Goal: Task Accomplishment & Management: Complete application form

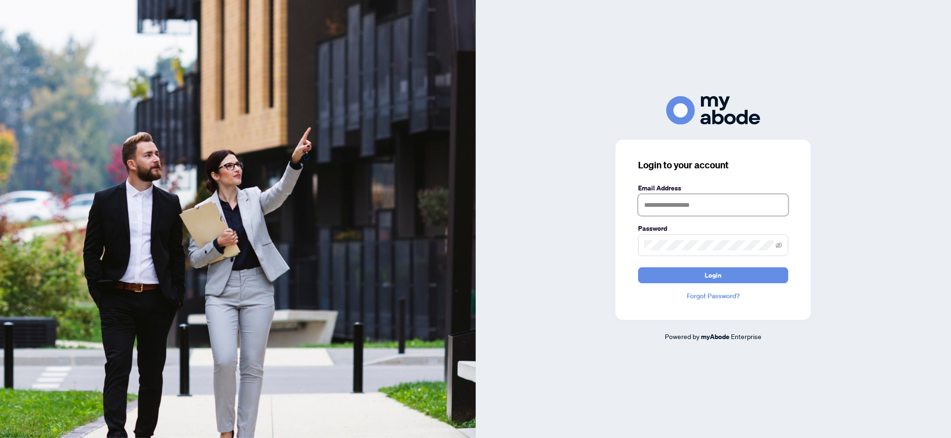
type input "**********"
click at [737, 205] on input "**********" at bounding box center [713, 205] width 150 height 22
click at [742, 280] on button "Login" at bounding box center [713, 275] width 150 height 16
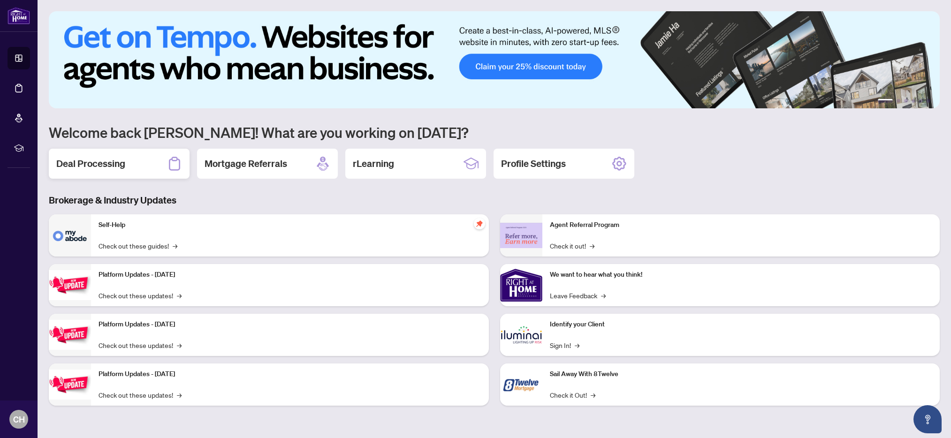
click at [159, 166] on div "Deal Processing" at bounding box center [119, 164] width 141 height 30
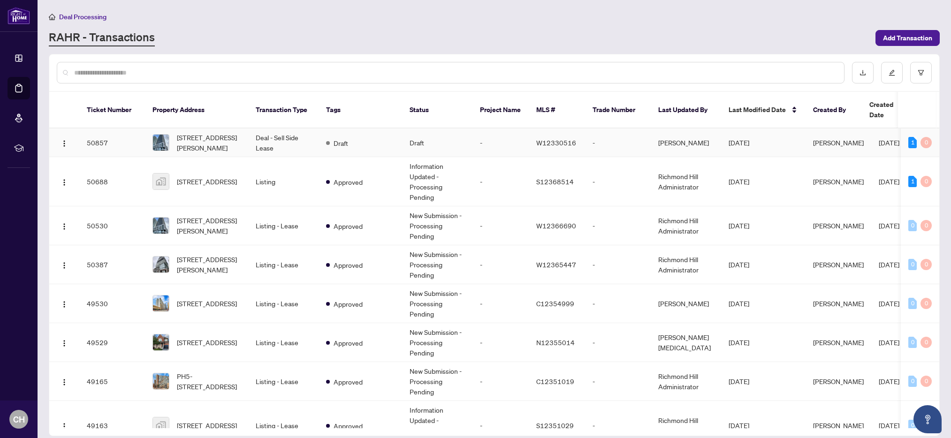
click at [213, 136] on span "[STREET_ADDRESS][PERSON_NAME]" at bounding box center [209, 142] width 64 height 21
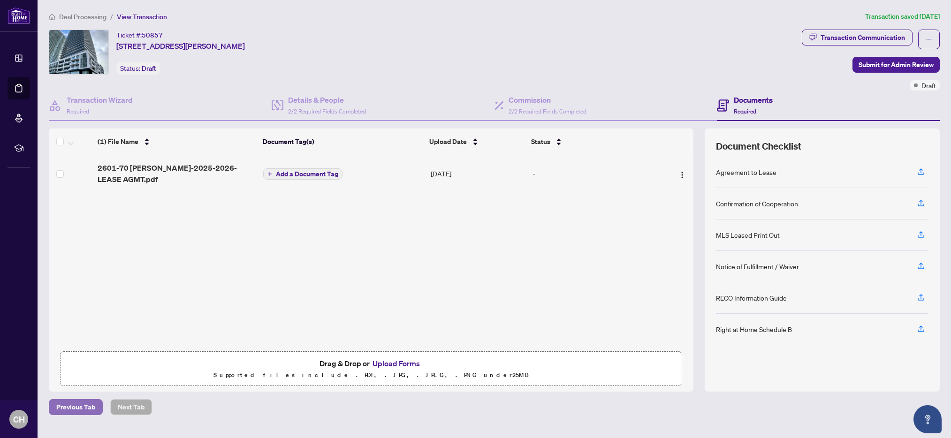
click at [93, 407] on span "Previous Tab" at bounding box center [75, 407] width 39 height 15
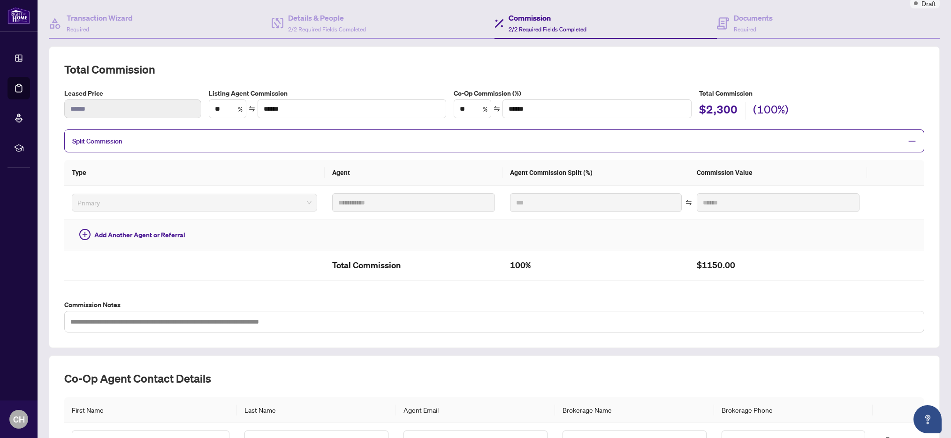
scroll to position [181, 0]
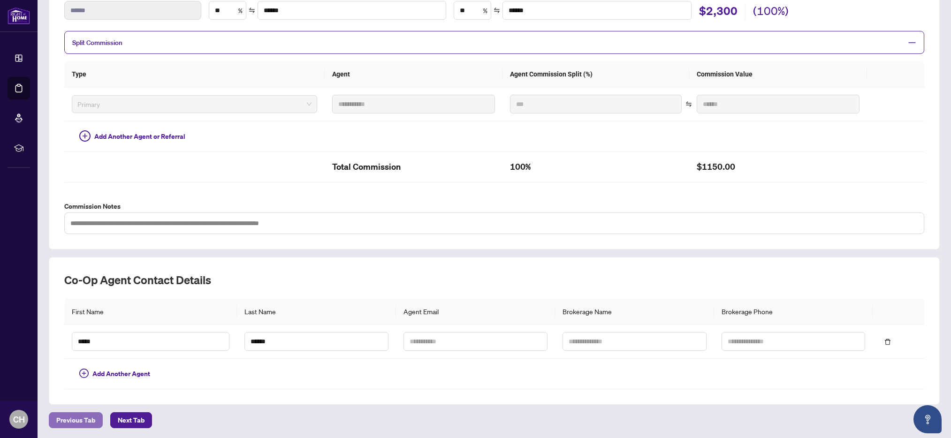
click at [93, 418] on span "Previous Tab" at bounding box center [75, 420] width 39 height 15
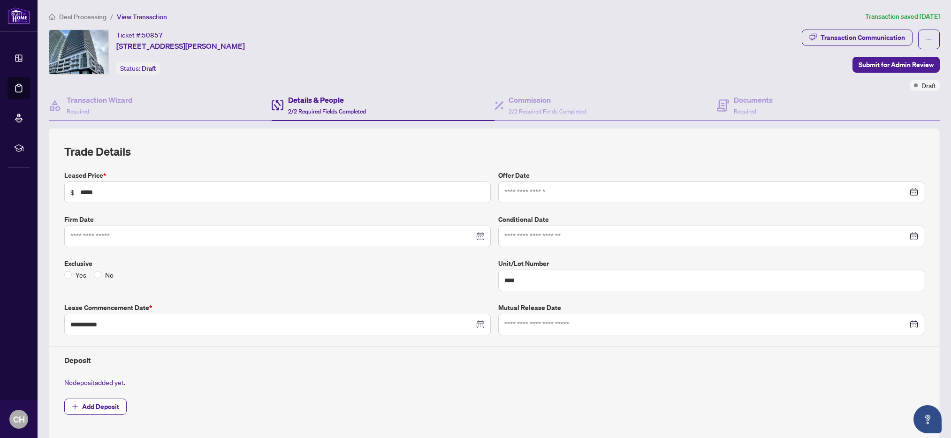
scroll to position [219, 0]
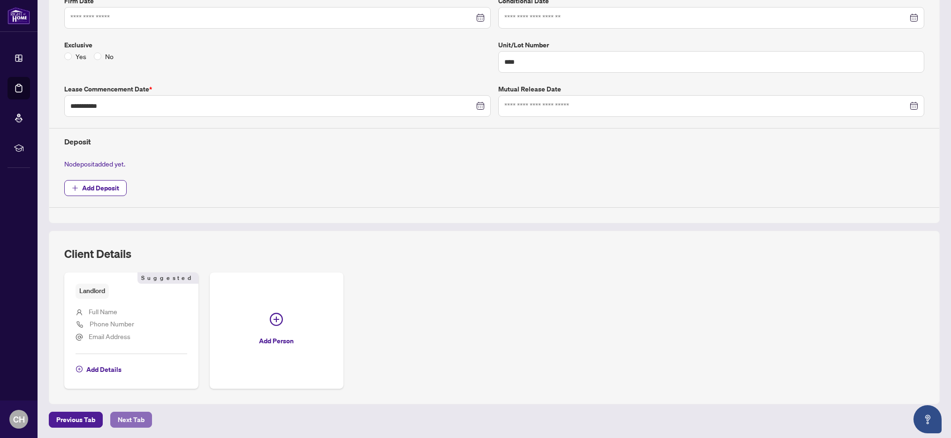
click at [135, 416] on span "Next Tab" at bounding box center [131, 419] width 27 height 15
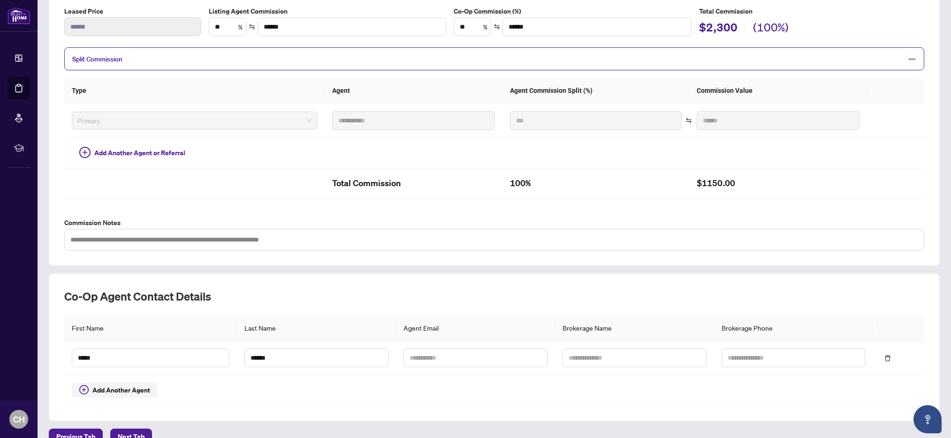
scroll to position [181, 0]
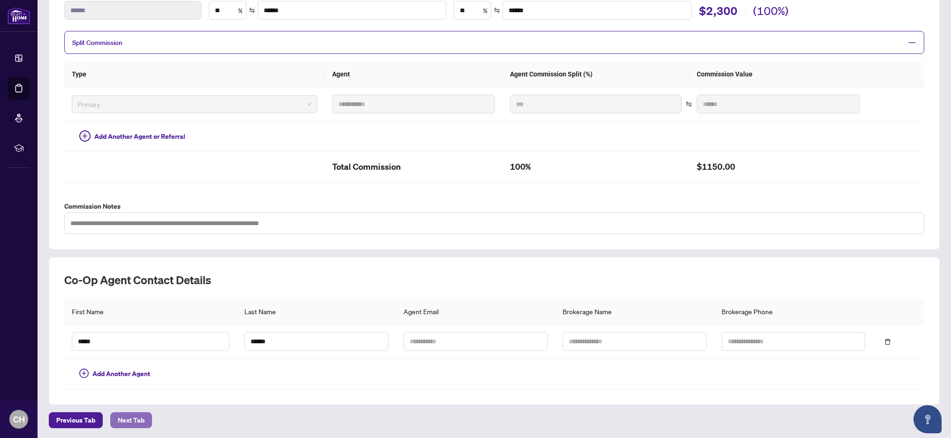
click at [138, 422] on span "Next Tab" at bounding box center [131, 420] width 27 height 15
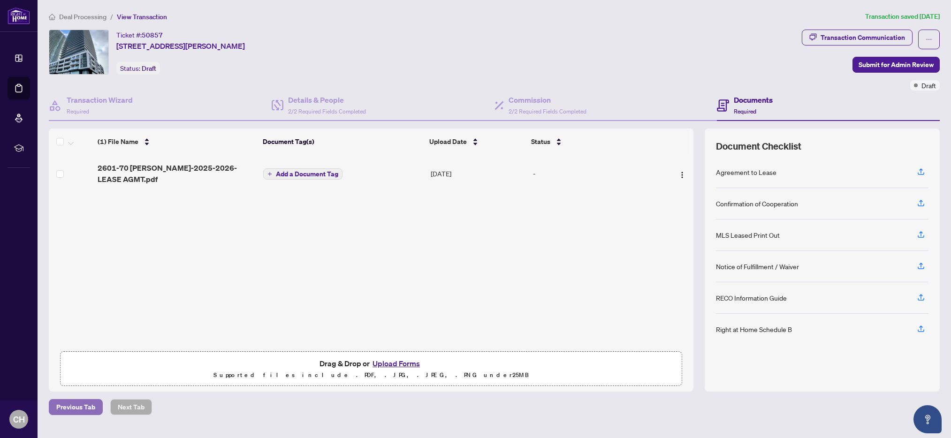
click at [70, 405] on span "Previous Tab" at bounding box center [75, 407] width 39 height 15
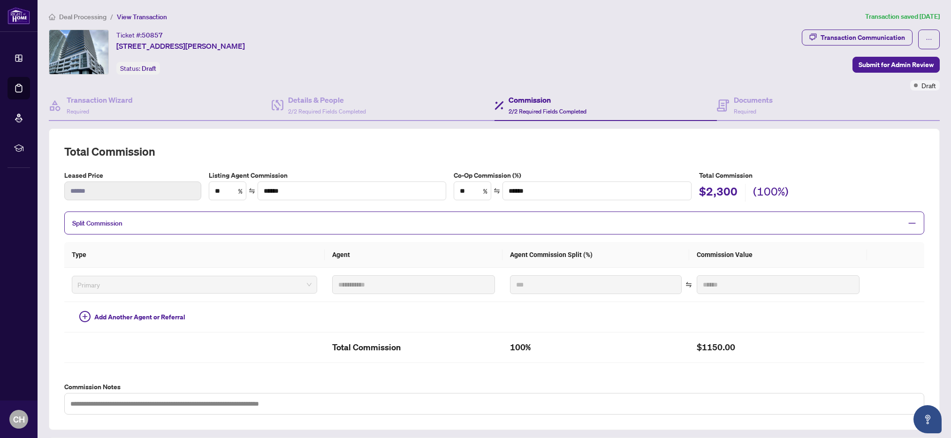
click at [74, 433] on div "**********" at bounding box center [494, 357] width 898 height 457
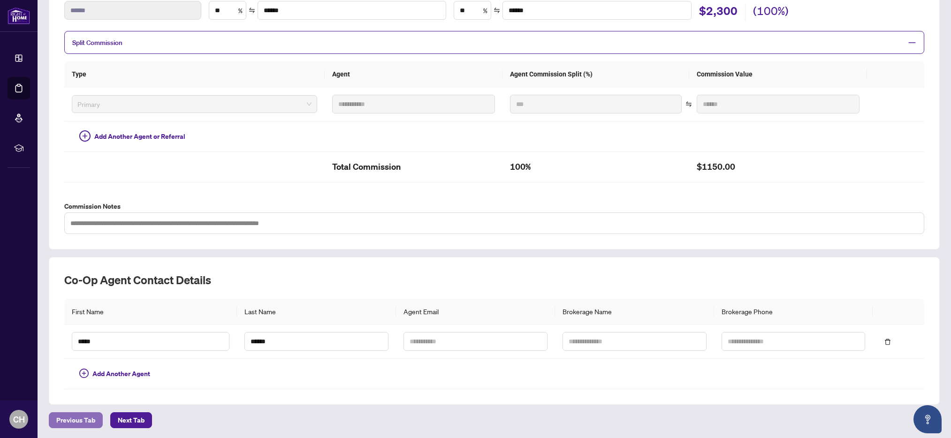
click at [80, 418] on span "Previous Tab" at bounding box center [75, 420] width 39 height 15
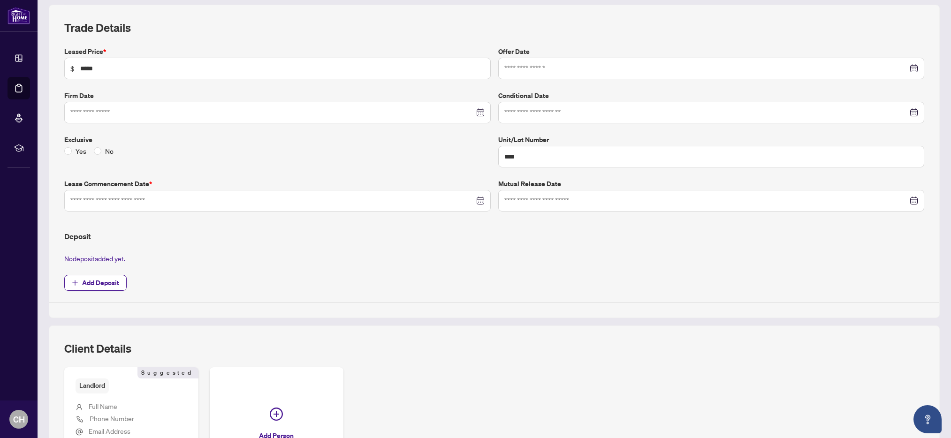
type input "**********"
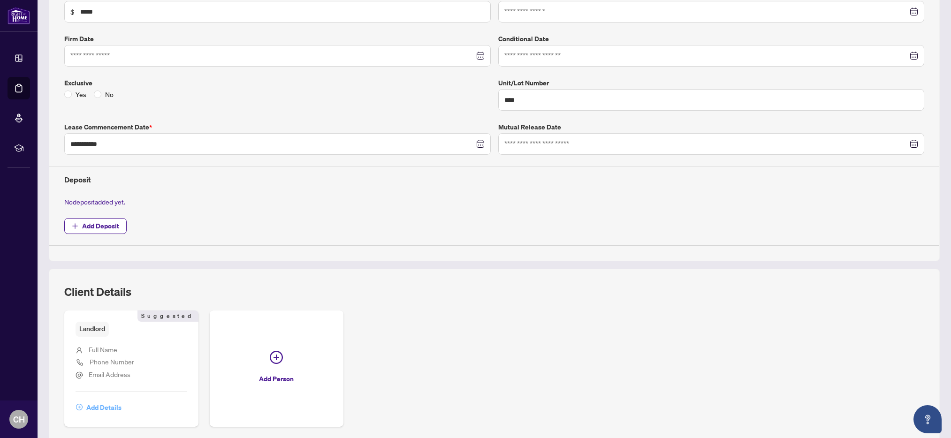
scroll to position [219, 0]
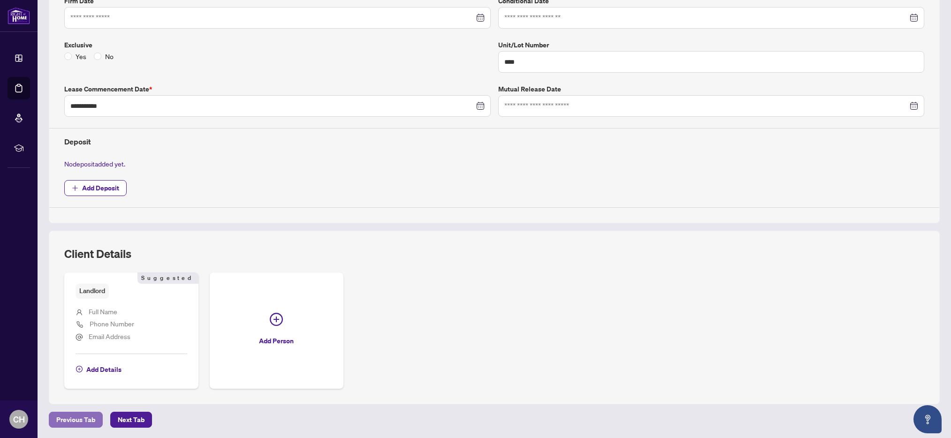
click at [75, 423] on span "Previous Tab" at bounding box center [75, 419] width 39 height 15
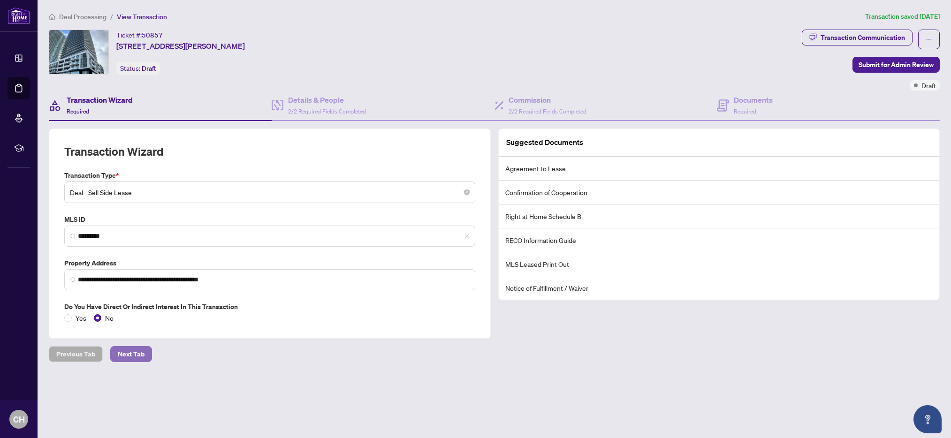
click at [141, 357] on span "Next Tab" at bounding box center [131, 354] width 27 height 15
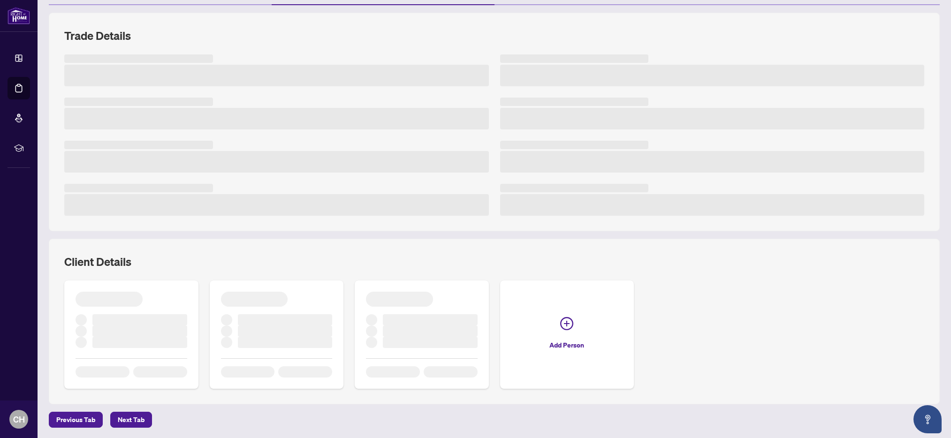
scroll to position [124, 0]
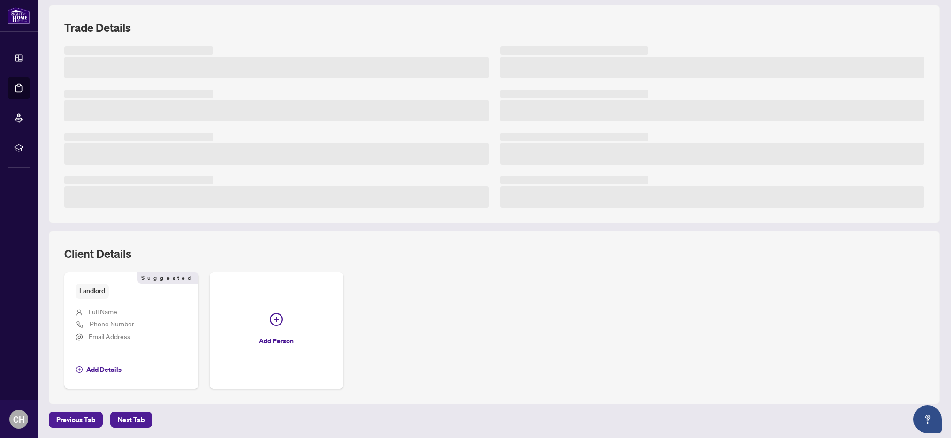
click at [144, 418] on div "Deal Processing / View Transaction Transaction saved [DATE] Ticket #: 50857 260…" at bounding box center [494, 157] width 898 height 540
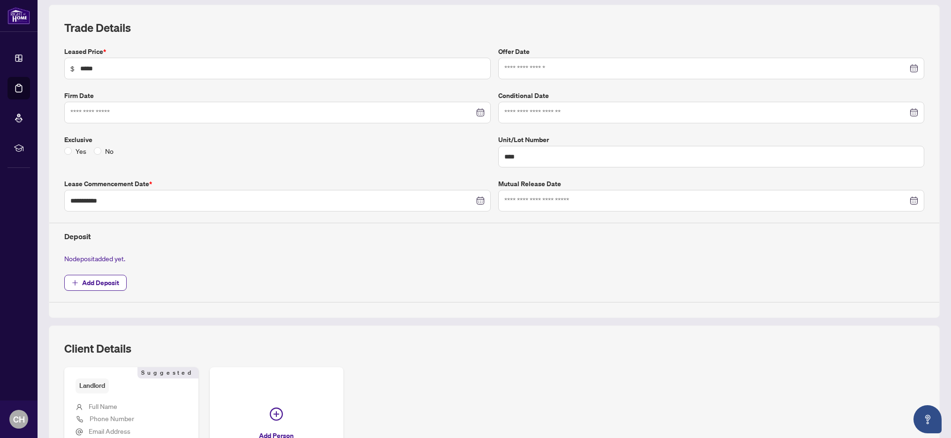
scroll to position [219, 0]
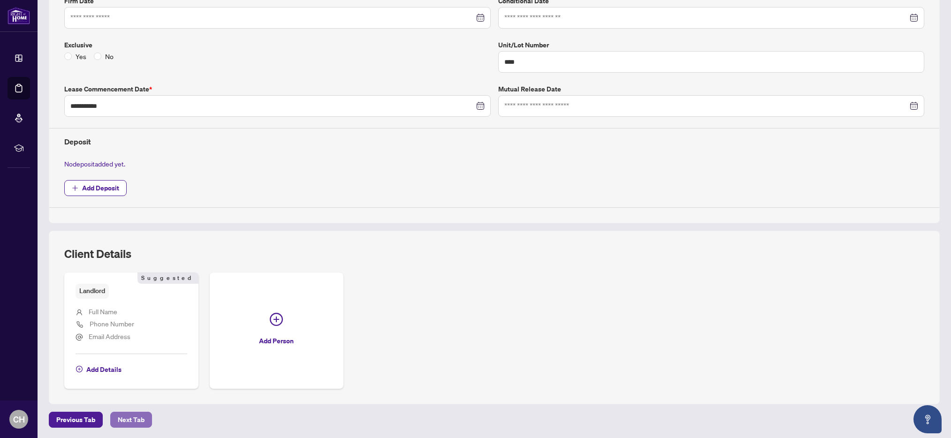
click at [133, 416] on span "Next Tab" at bounding box center [131, 419] width 27 height 15
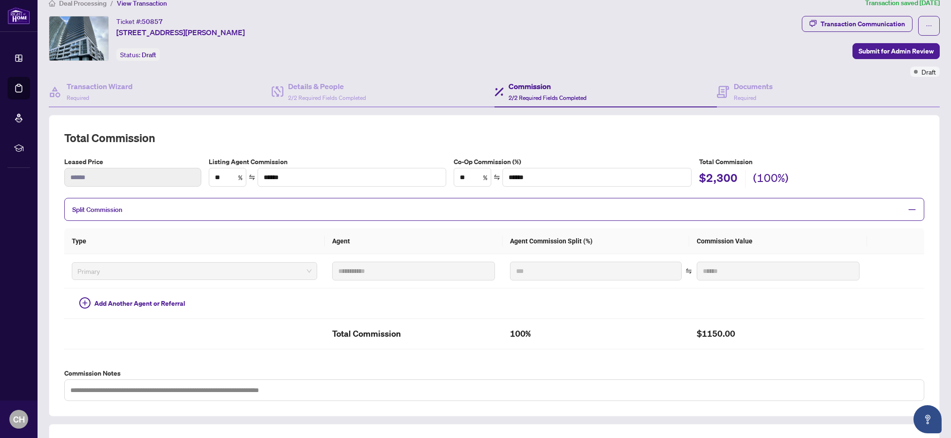
scroll to position [181, 0]
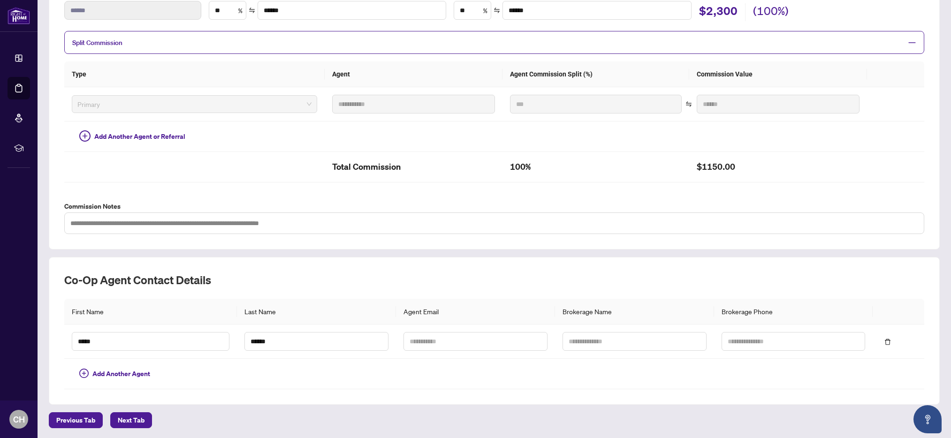
click at [141, 417] on span "Next Tab" at bounding box center [131, 420] width 27 height 15
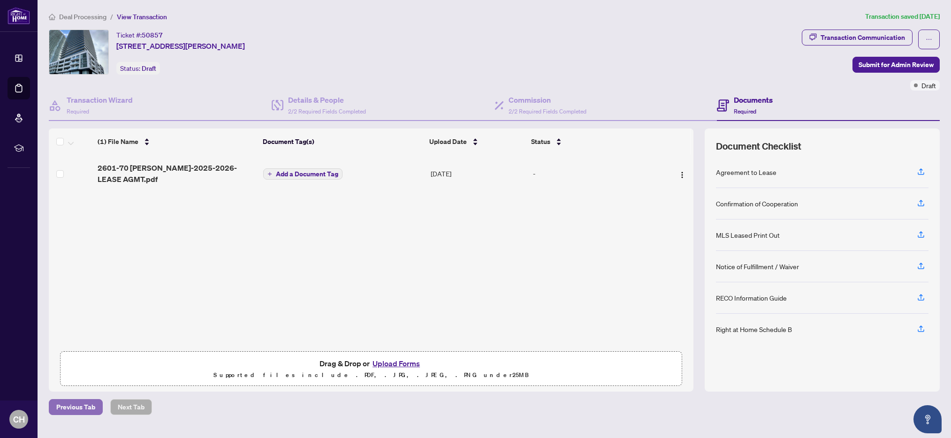
click at [78, 406] on span "Previous Tab" at bounding box center [75, 407] width 39 height 15
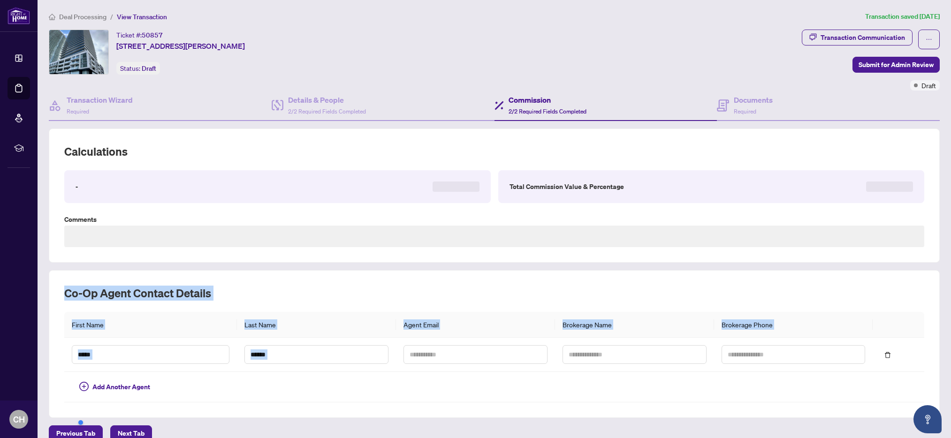
scroll to position [181, 0]
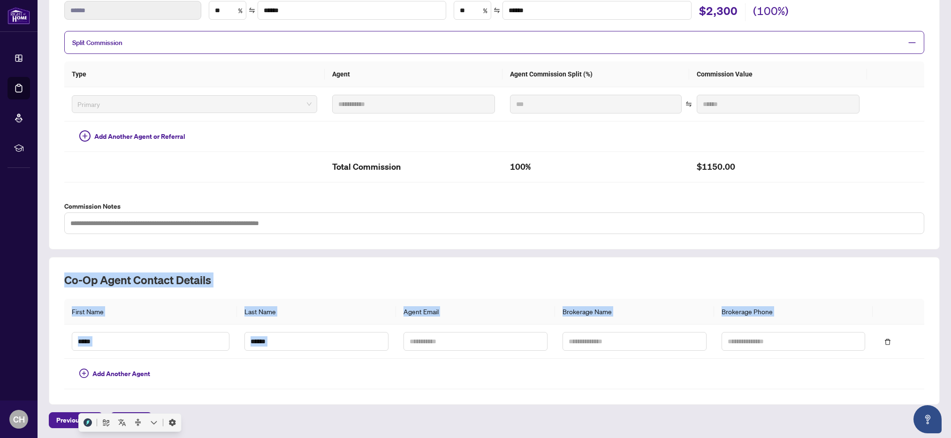
click at [79, 423] on div at bounding box center [129, 422] width 103 height 19
click at [68, 422] on span "Previous Tab" at bounding box center [75, 420] width 39 height 15
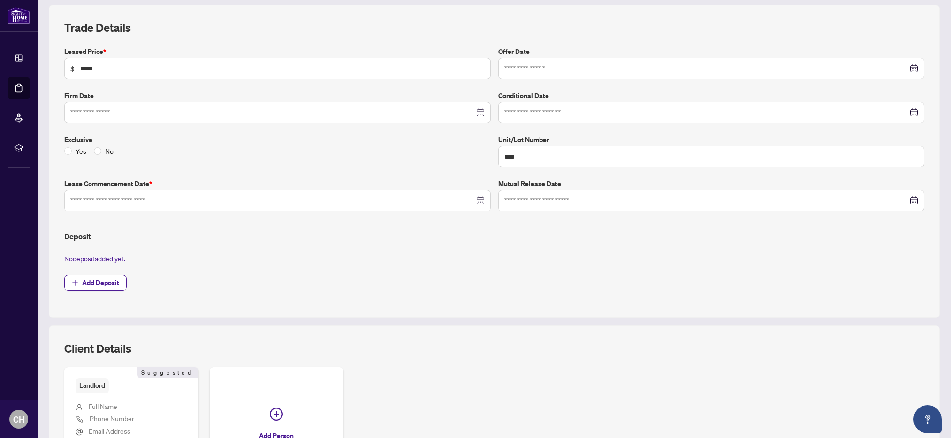
type input "**********"
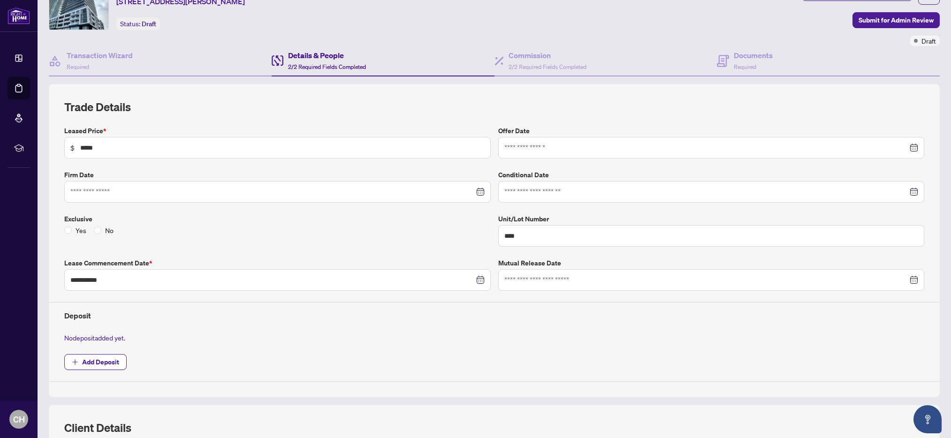
scroll to position [22, 0]
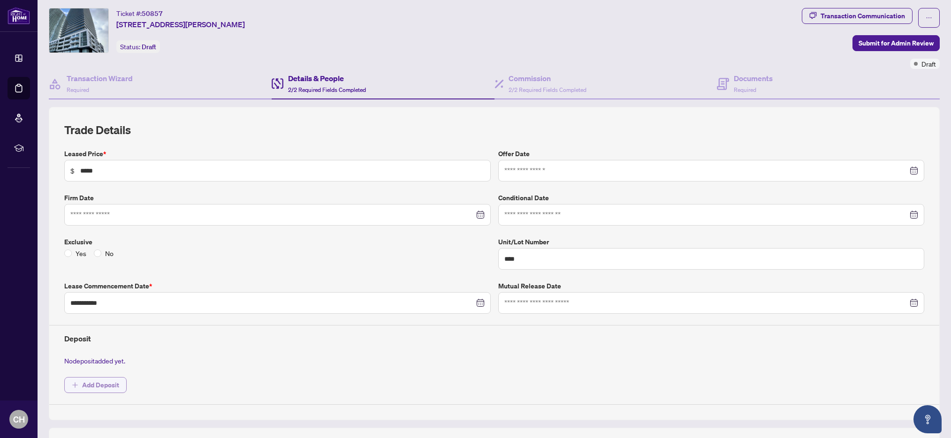
click at [112, 387] on span "Add Deposit" at bounding box center [100, 385] width 37 height 15
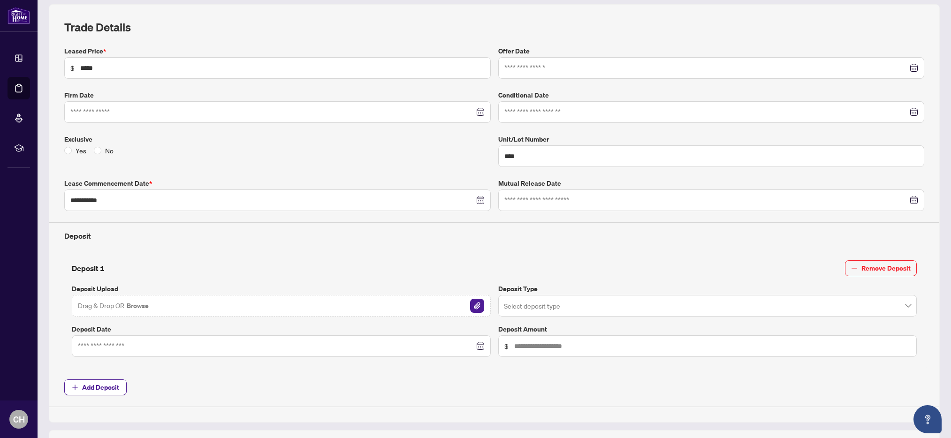
scroll to position [125, 0]
click at [566, 302] on input "search" at bounding box center [703, 306] width 399 height 21
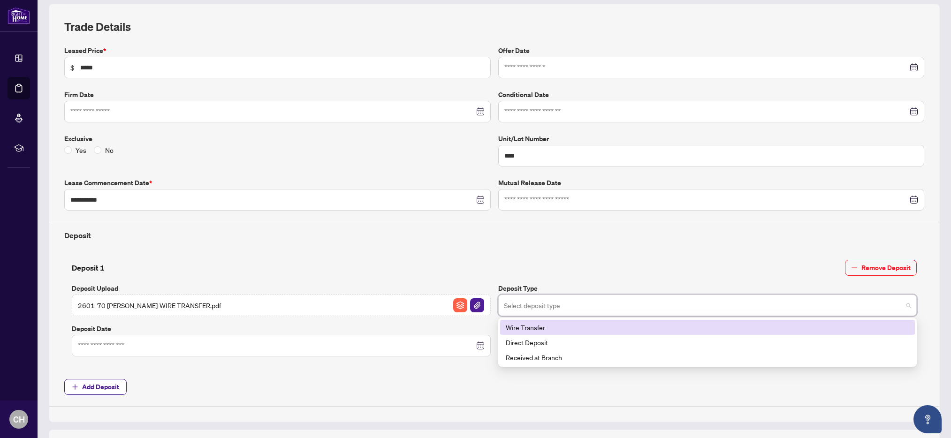
click at [558, 326] on div "Wire Transfer" at bounding box center [708, 327] width 404 height 10
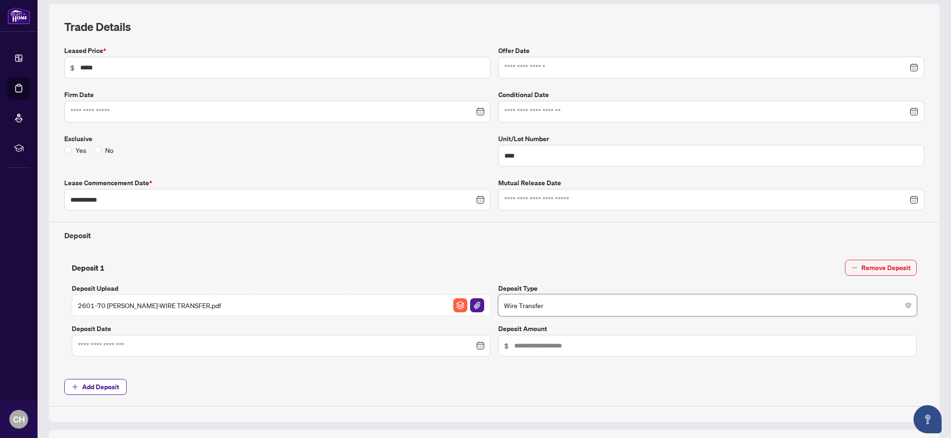
click at [573, 260] on div "Deposit 1 Remove Deposit" at bounding box center [494, 268] width 845 height 16
click at [572, 342] on input "text" at bounding box center [712, 346] width 397 height 10
drag, startPoint x: 765, startPoint y: 248, endPoint x: 760, endPoint y: 251, distance: 5.3
click at [765, 248] on div "**********" at bounding box center [494, 226] width 867 height 361
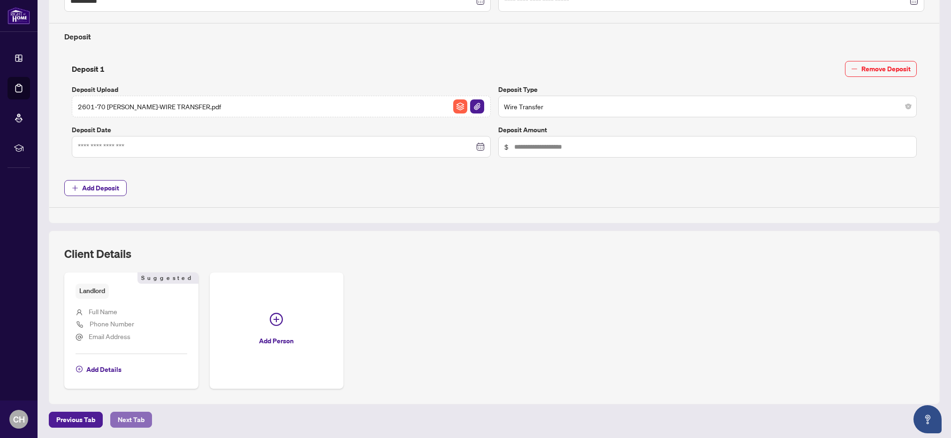
click at [141, 419] on span "Next Tab" at bounding box center [131, 419] width 27 height 15
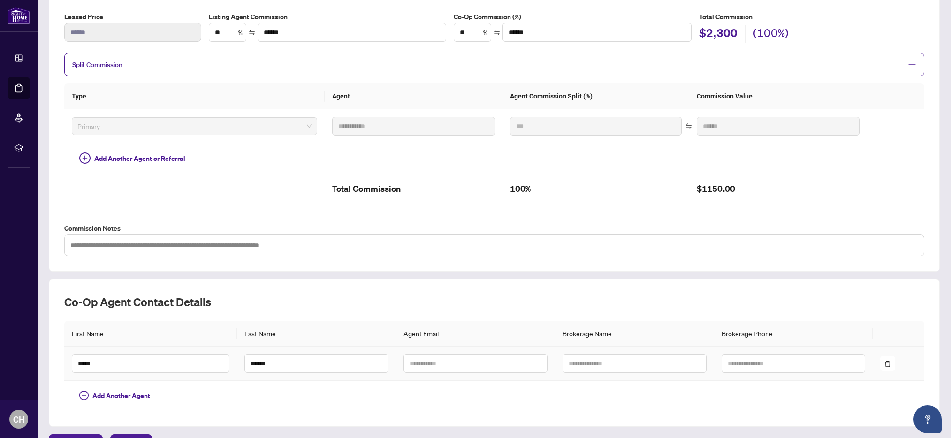
scroll to position [181, 0]
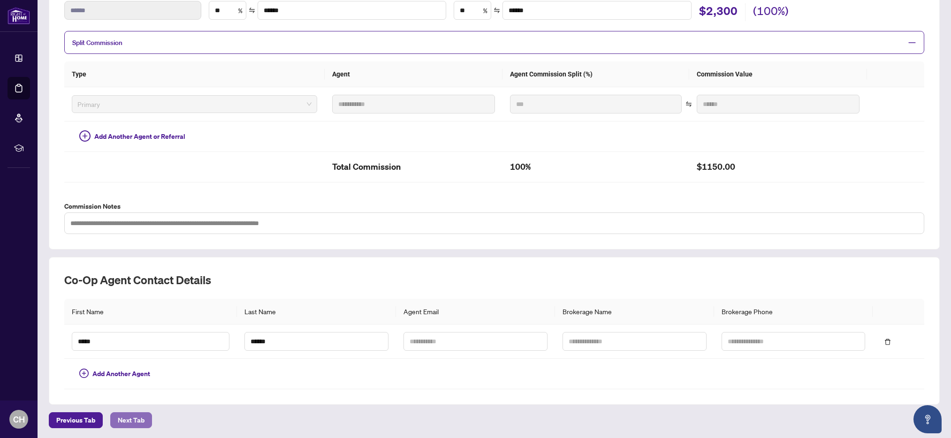
click at [143, 418] on button "Next Tab" at bounding box center [131, 420] width 42 height 16
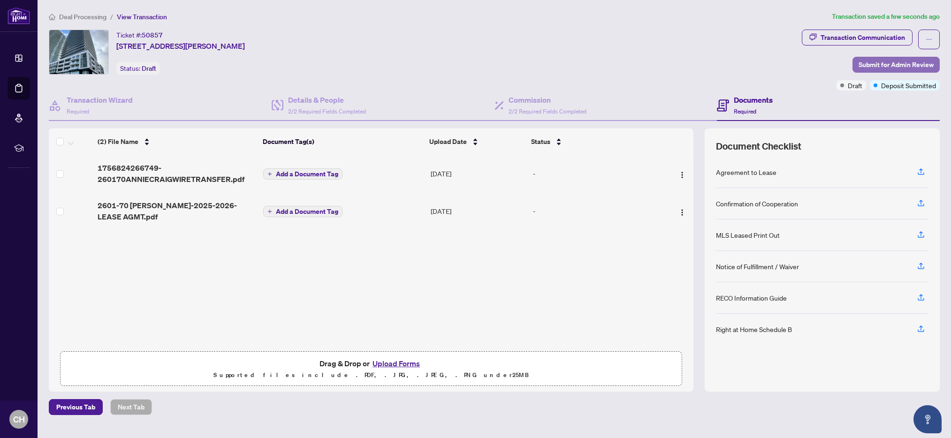
click at [868, 62] on span "Submit for Admin Review" at bounding box center [895, 64] width 75 height 15
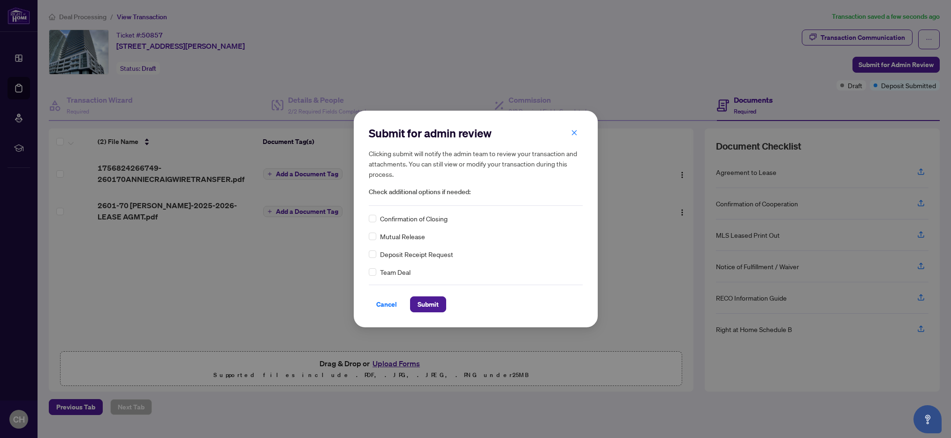
click at [379, 254] on div "Deposit Receipt Request" at bounding box center [476, 254] width 214 height 10
click at [441, 302] on button "Submit" at bounding box center [428, 304] width 36 height 16
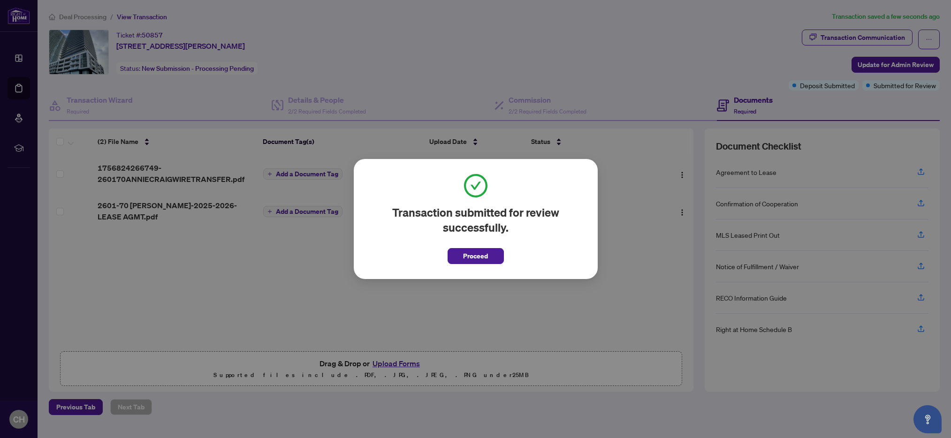
drag, startPoint x: 483, startPoint y: 259, endPoint x: 477, endPoint y: 255, distance: 7.6
click at [483, 259] on span "Proceed" at bounding box center [475, 256] width 25 height 15
